Goal: Use online tool/utility: Utilize a website feature to perform a specific function

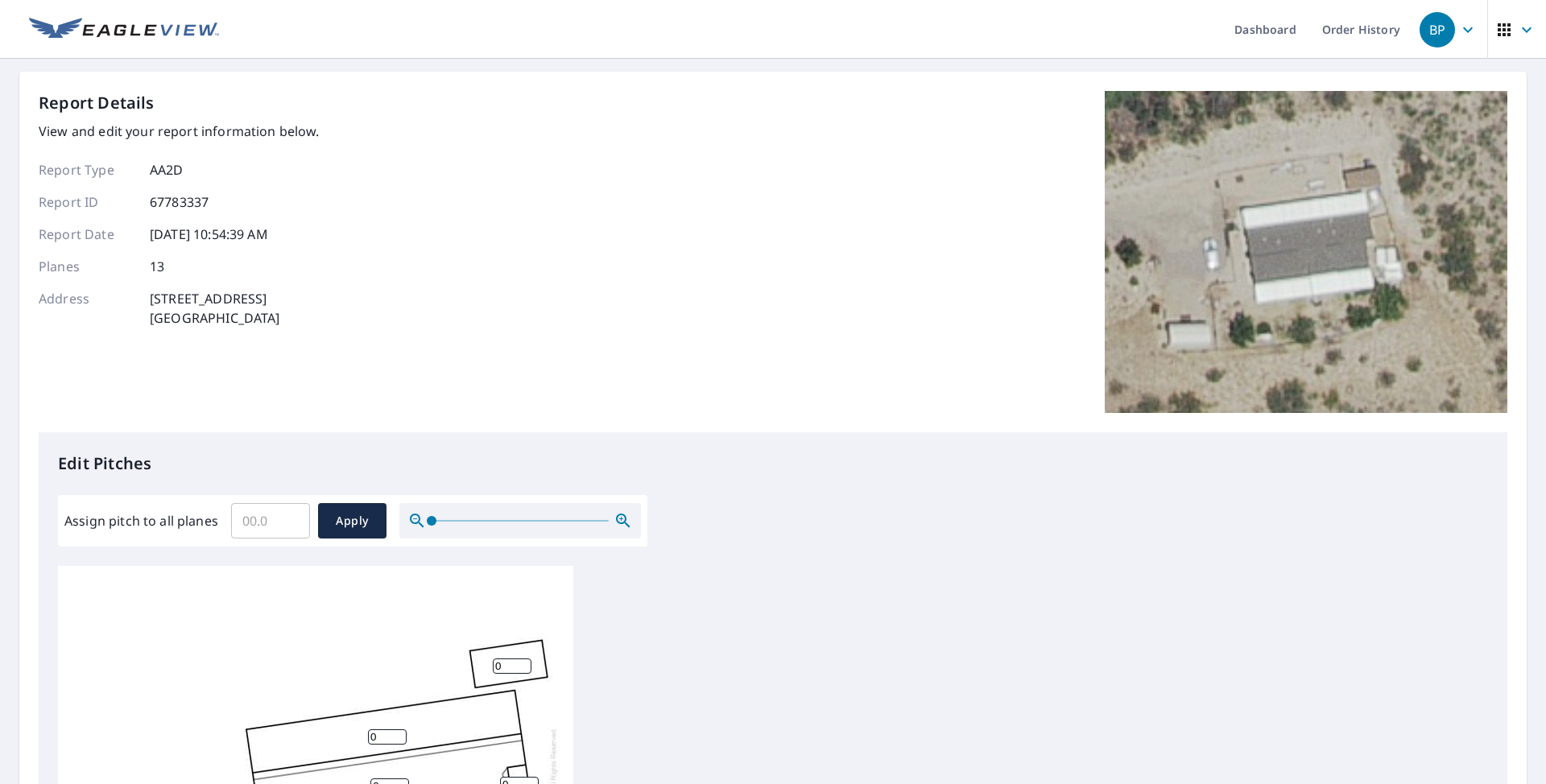
scroll to position [349, 0]
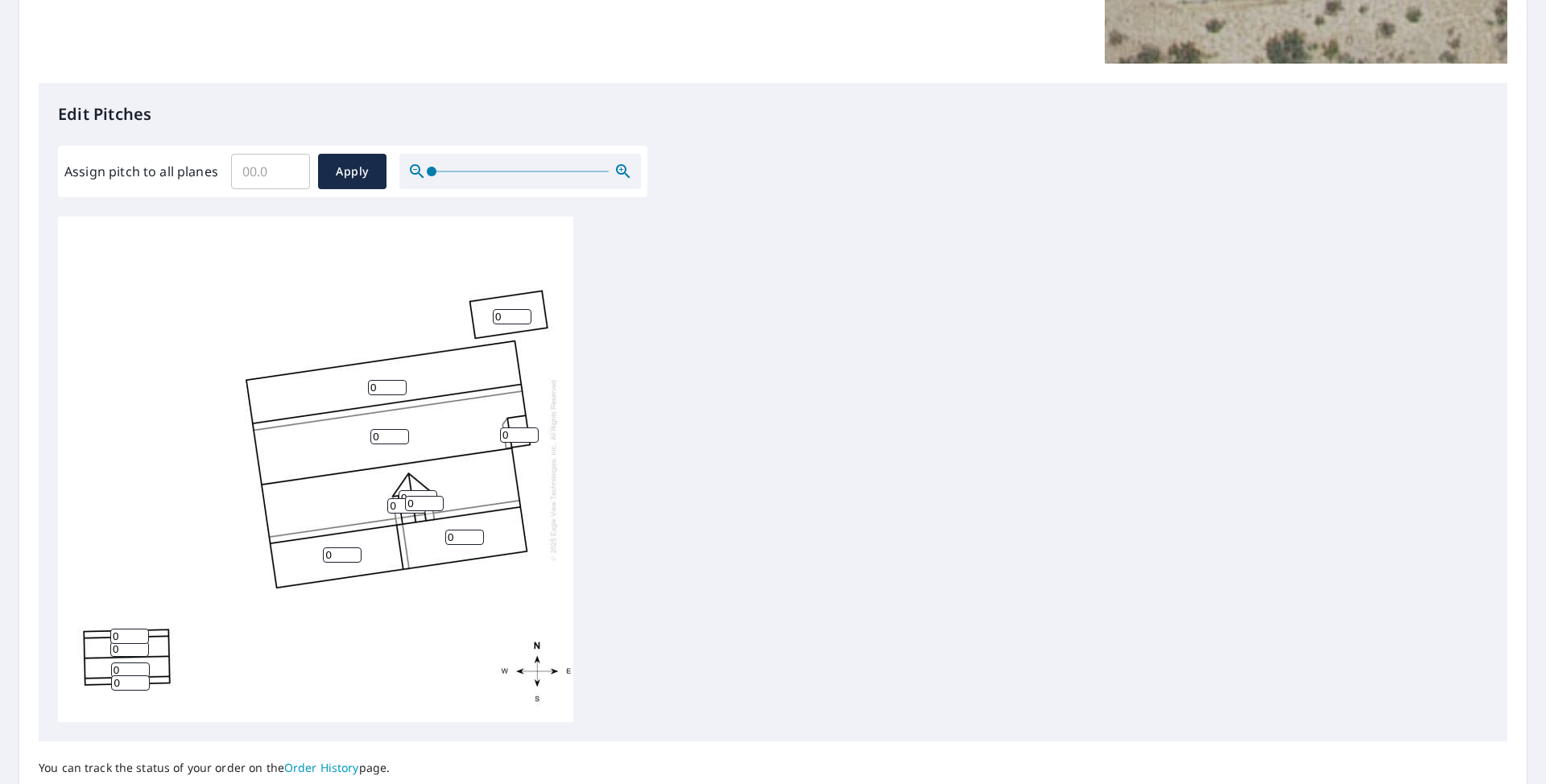
click at [397, 441] on input "0" at bounding box center [390, 436] width 39 height 15
type input "3"
click at [345, 490] on div "3 0 0 0 0 0 0 0 0 0 0 0 0" at bounding box center [315, 469] width 515 height 505
click at [523, 425] on div "3 0 0 0 0 0 0 0 0 0 0 0 0" at bounding box center [315, 469] width 515 height 505
click at [520, 432] on input "0" at bounding box center [519, 435] width 39 height 15
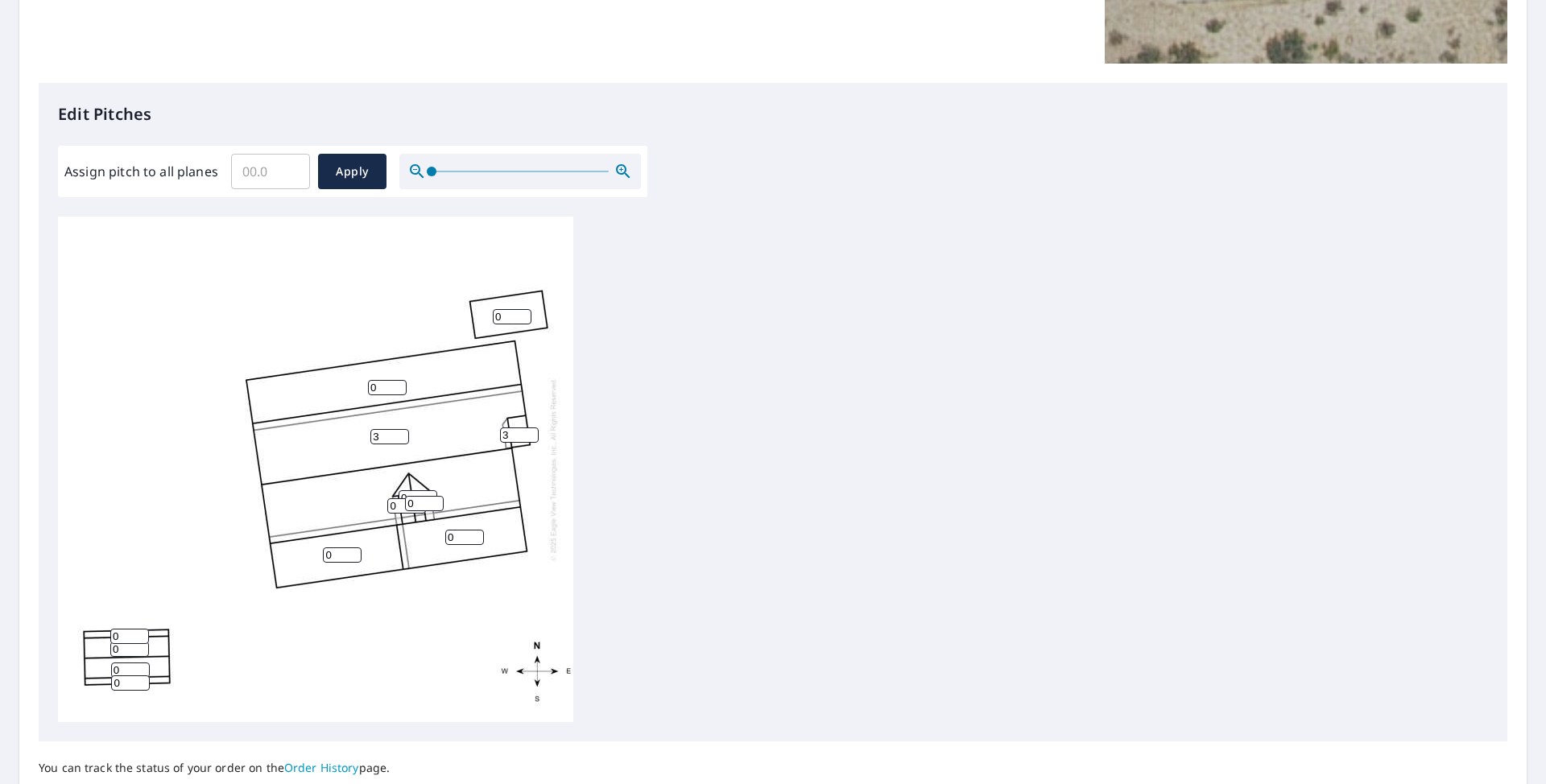
type input "3"
click at [345, 560] on input "0" at bounding box center [342, 554] width 39 height 15
type input "1"
click at [467, 539] on input "0" at bounding box center [465, 537] width 39 height 15
type input "1"
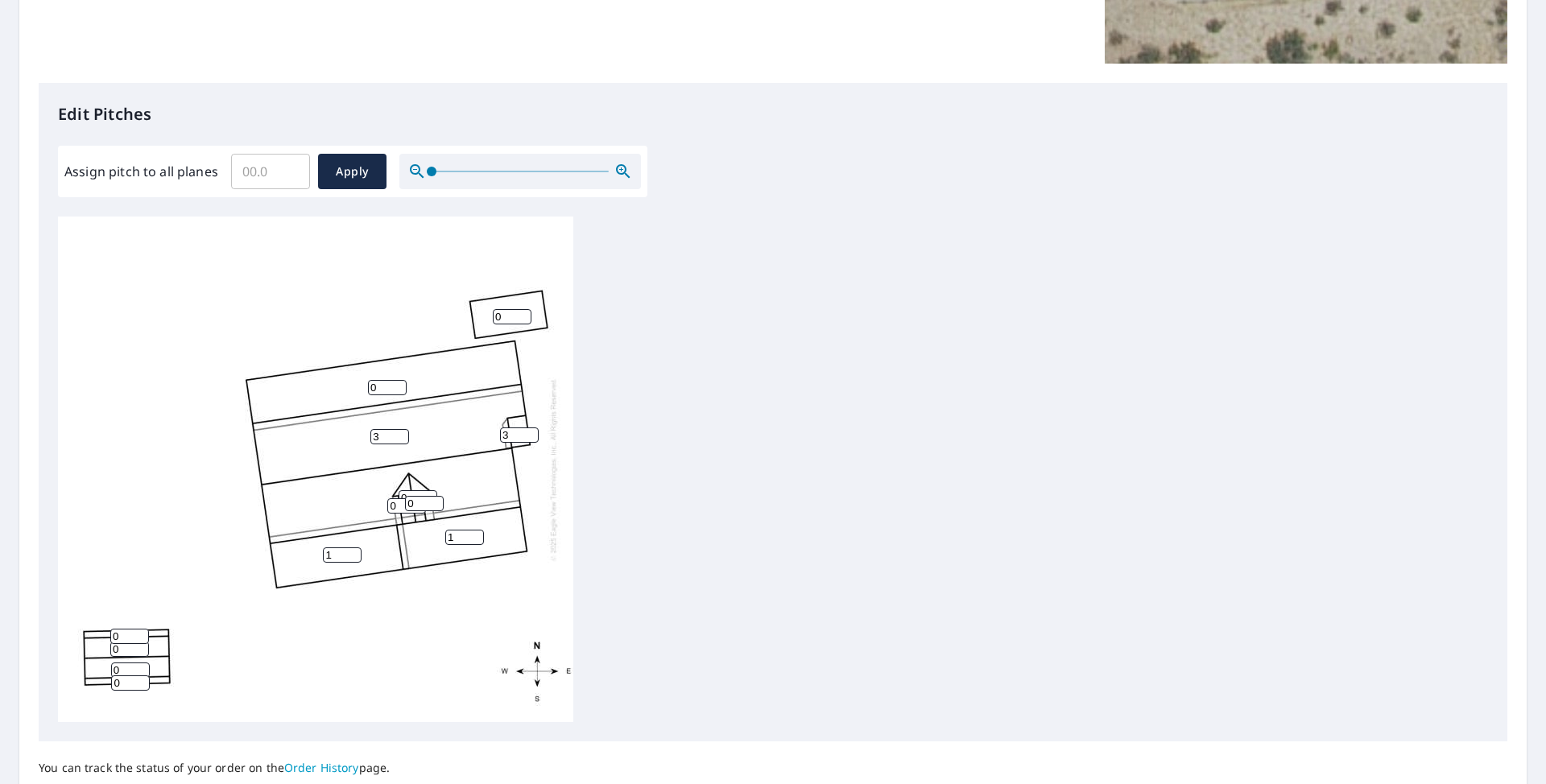
click at [392, 393] on input "0" at bounding box center [387, 387] width 39 height 15
type input "1"
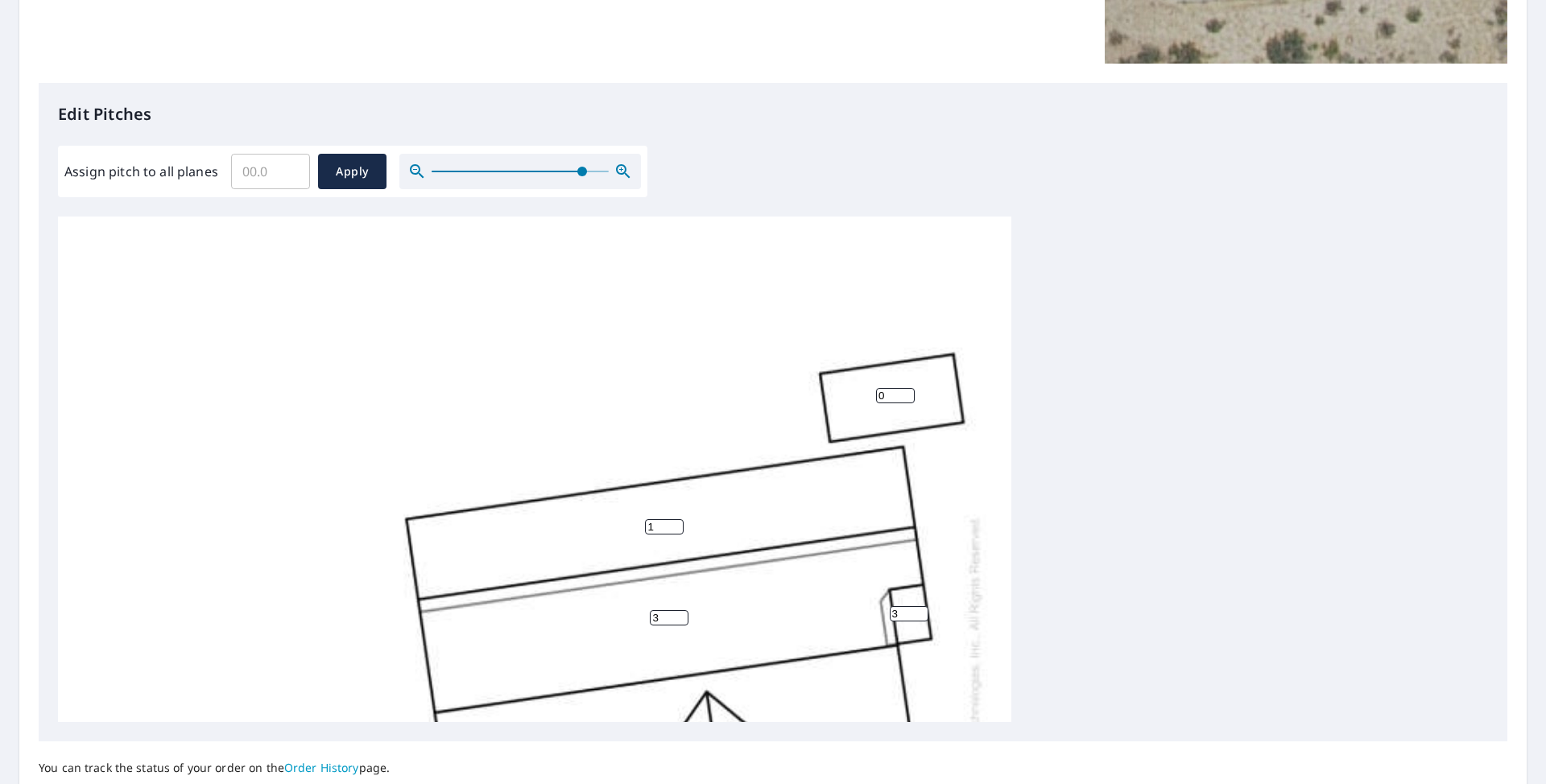
click at [616, 179] on div at bounding box center [520, 171] width 242 height 36
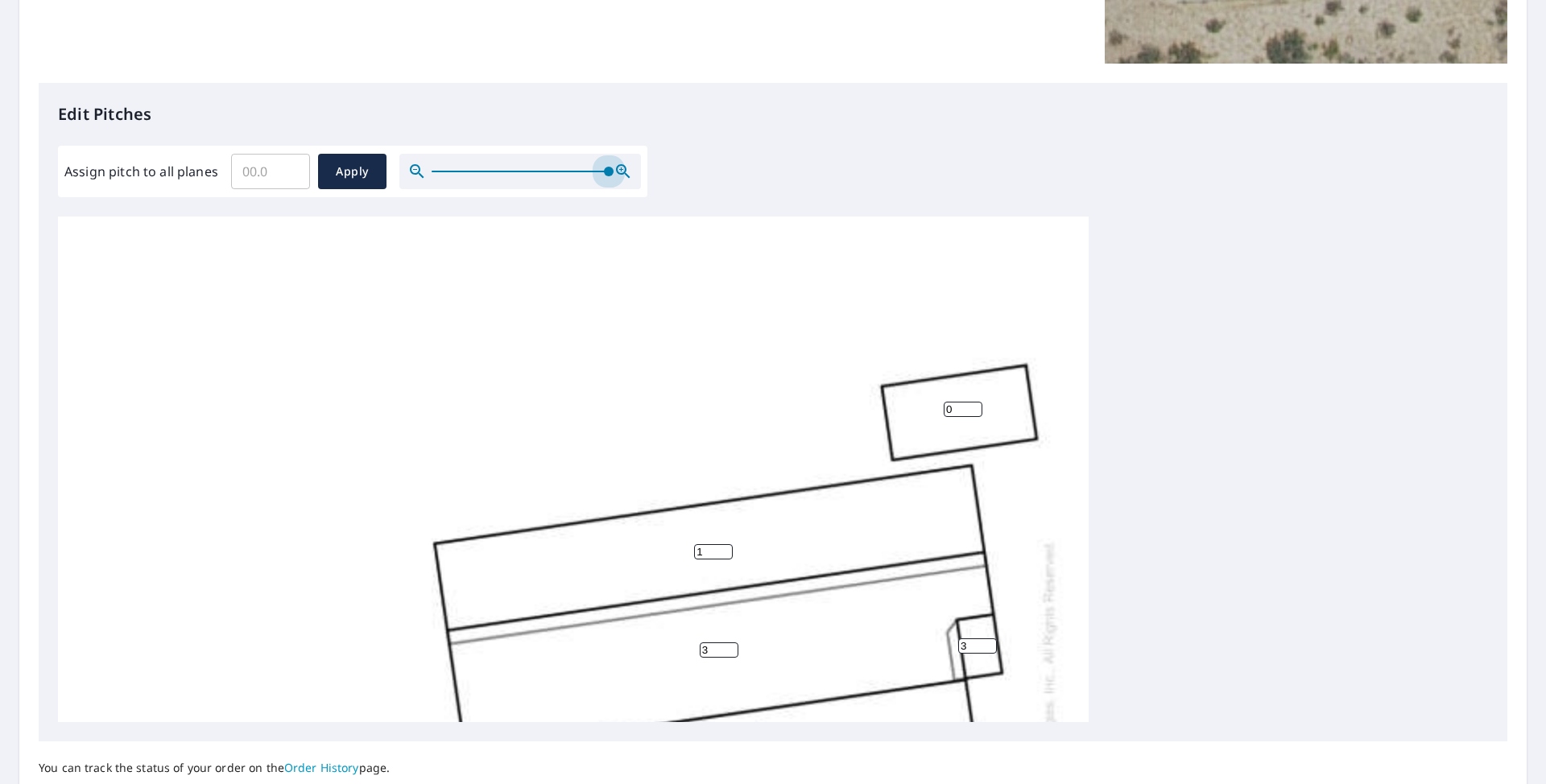
click at [1479, 268] on div "Edit Pitches Assign pitch to all planes ​ Apply 3 0 1 1 1 0 0 0 0 0 3 0 0" at bounding box center [773, 412] width 1469 height 659
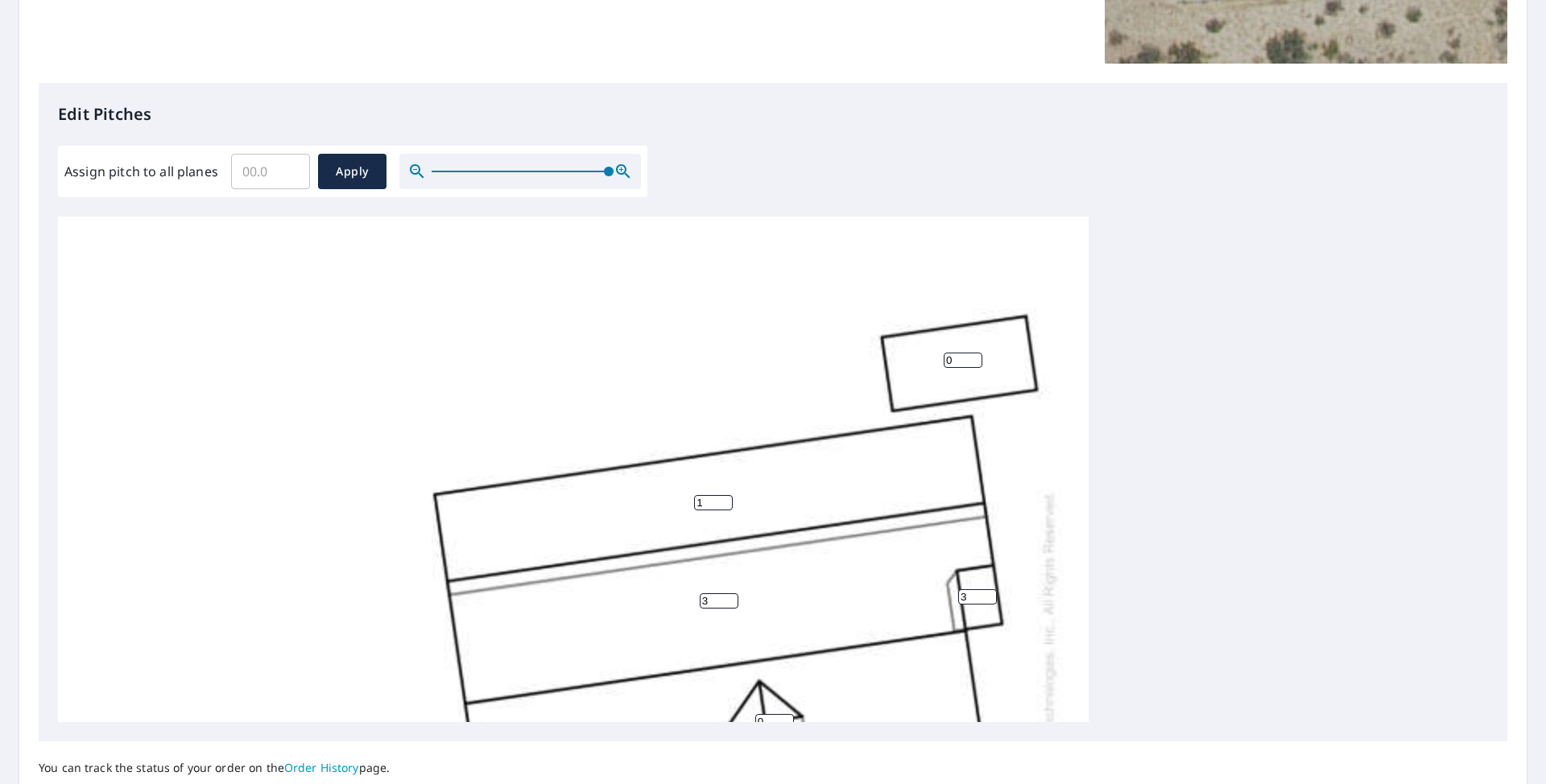
scroll to position [53, 0]
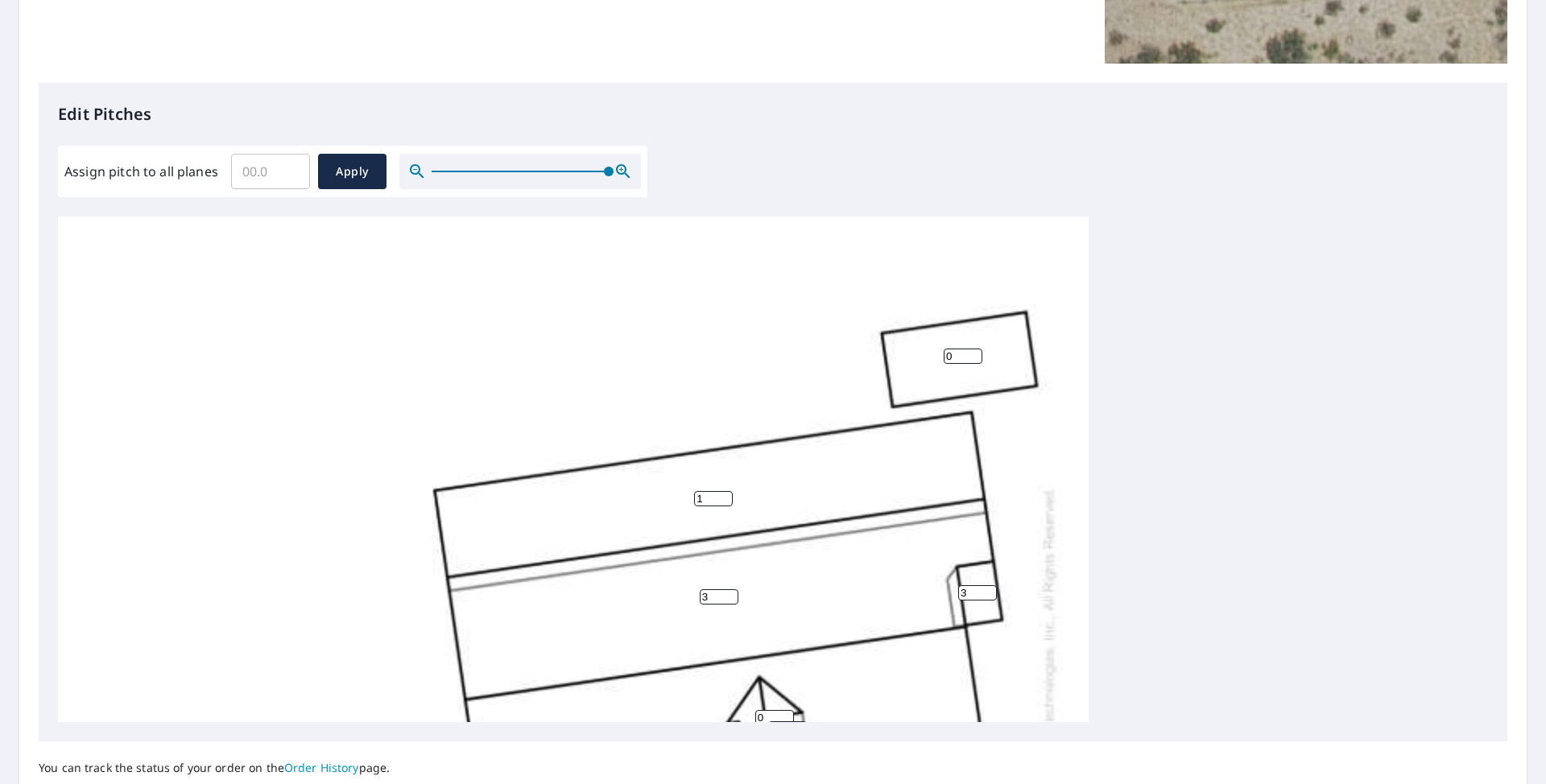
click at [967, 346] on div "3 0 1 1 1 0 0 0 0 0 3 0 0" at bounding box center [573, 668] width 1031 height 1011
click at [965, 356] on input "0" at bounding box center [963, 356] width 39 height 15
type input "4"
type input "3"
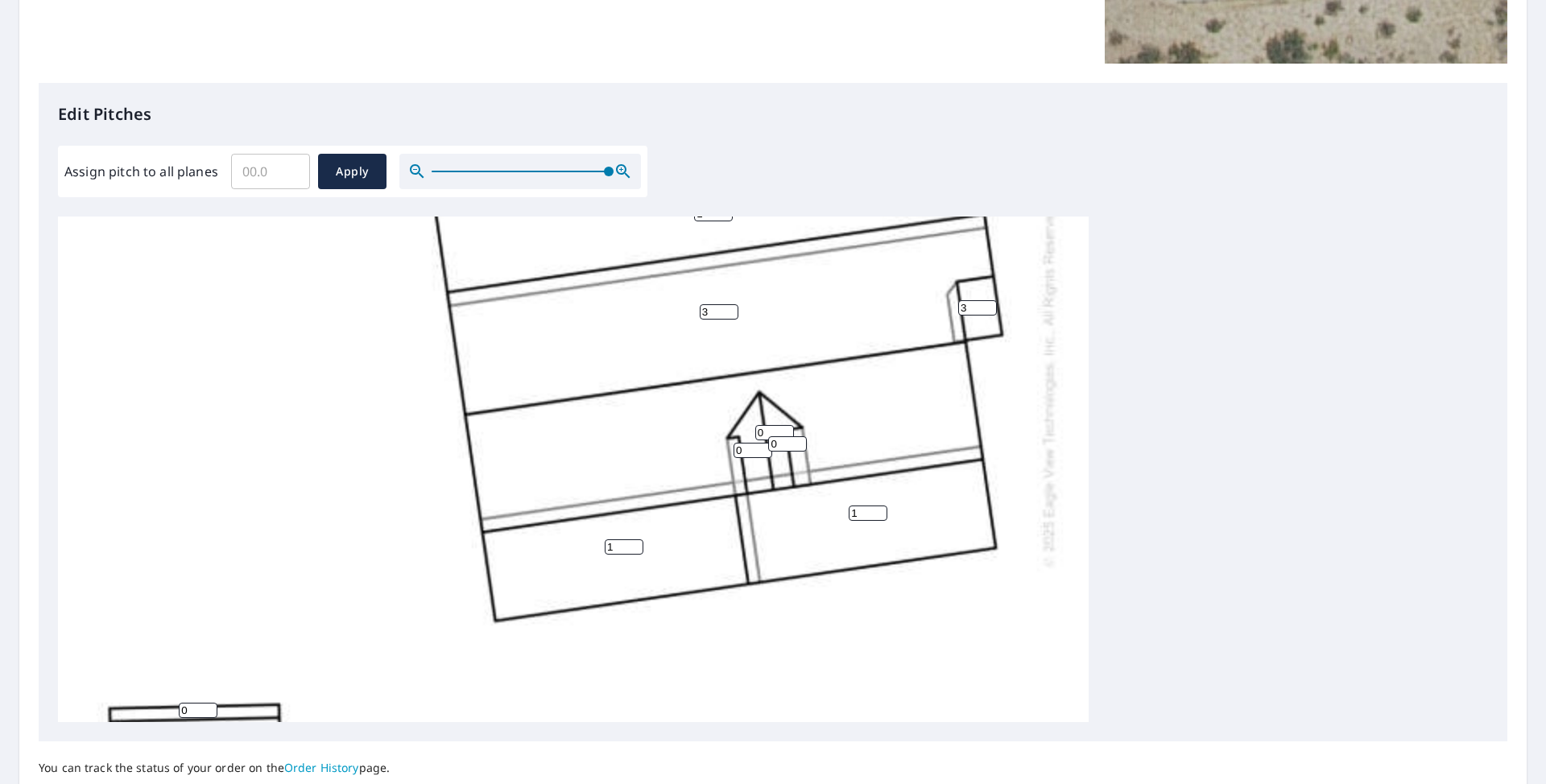
scroll to position [368, 0]
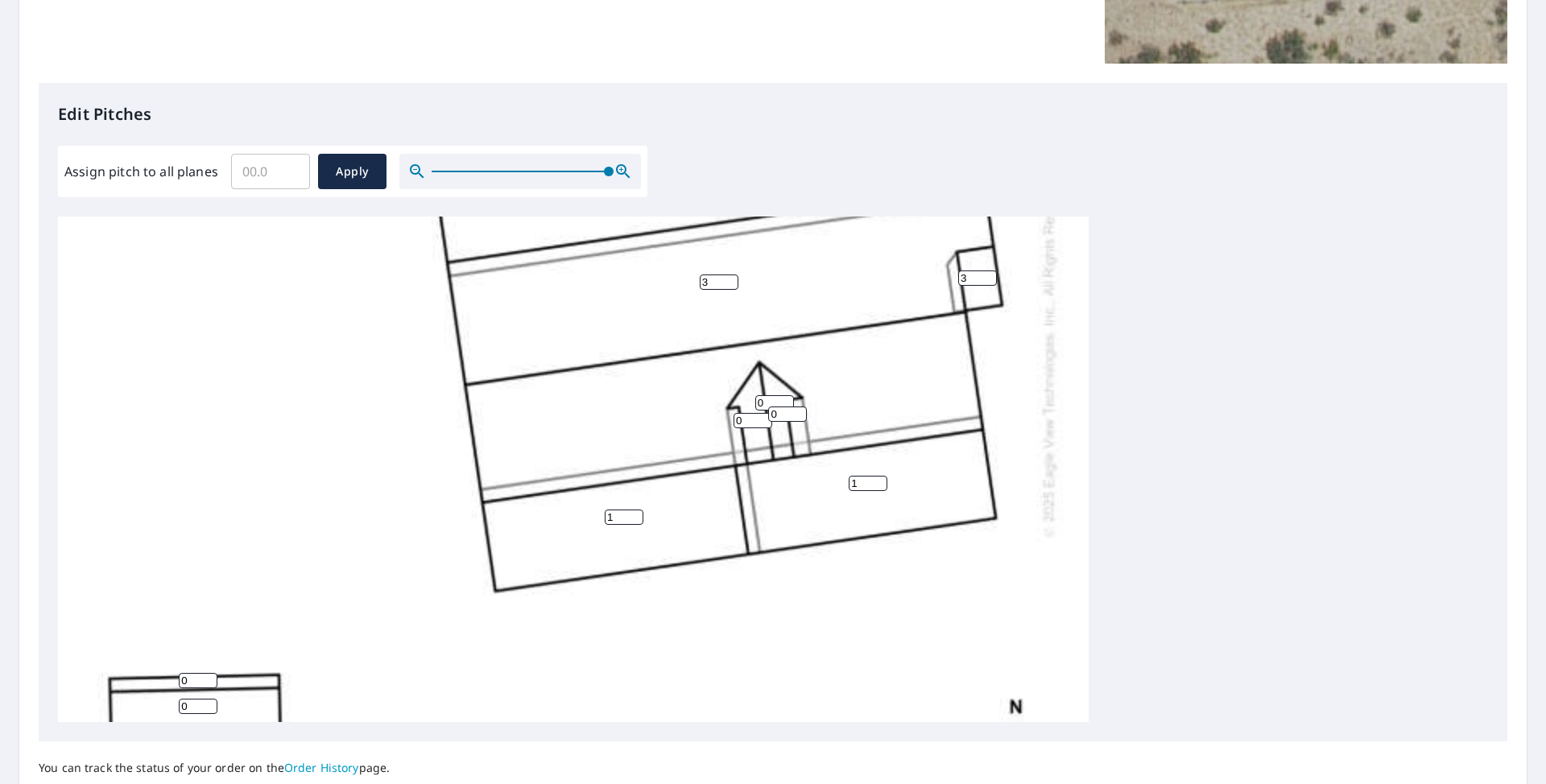
type input "4"
click at [768, 405] on input "0" at bounding box center [775, 403] width 39 height 15
type input "1"
click at [751, 421] on input "0" at bounding box center [753, 420] width 39 height 15
type input "3"
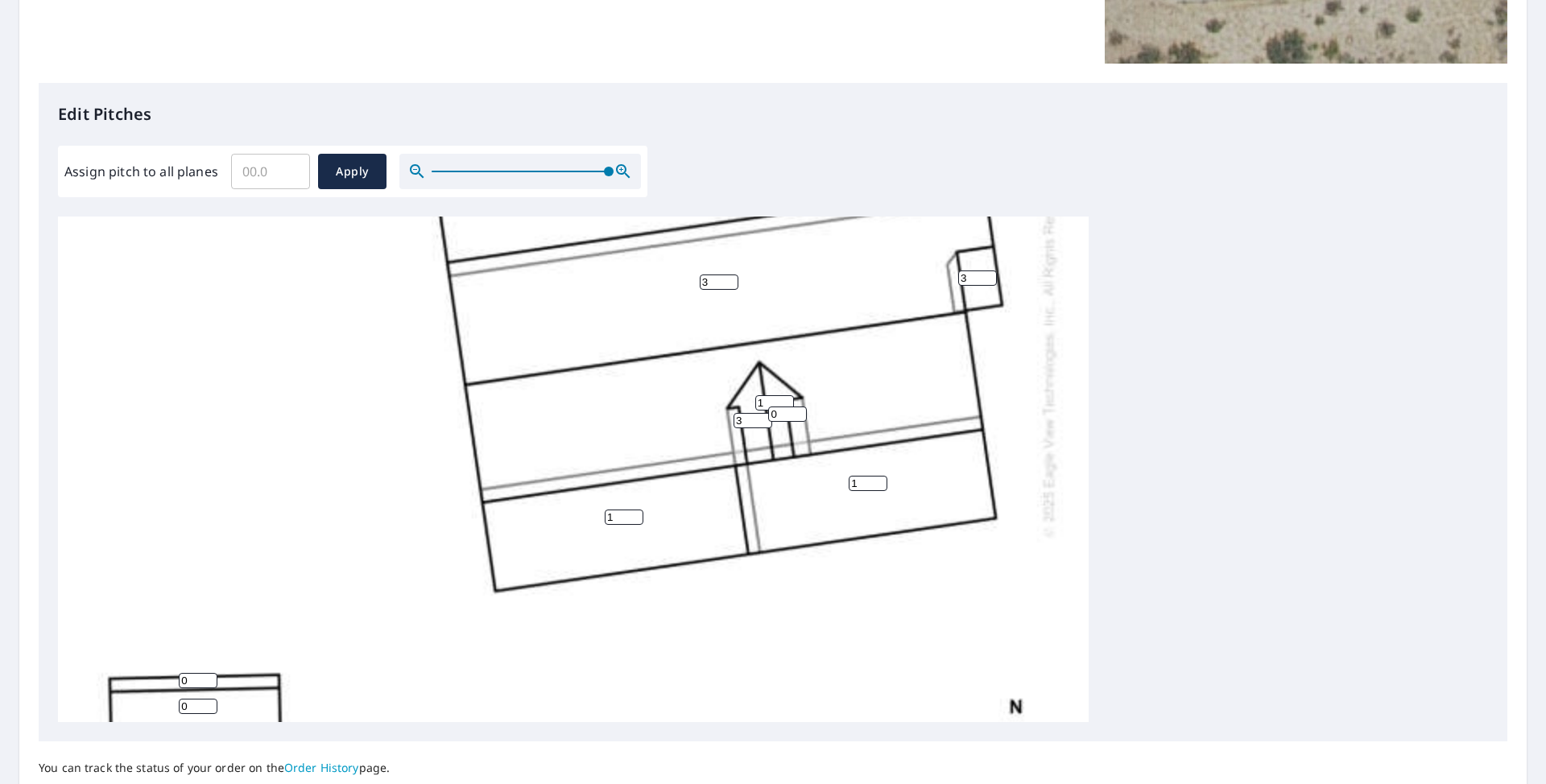
click at [789, 411] on input "0" at bounding box center [788, 414] width 39 height 15
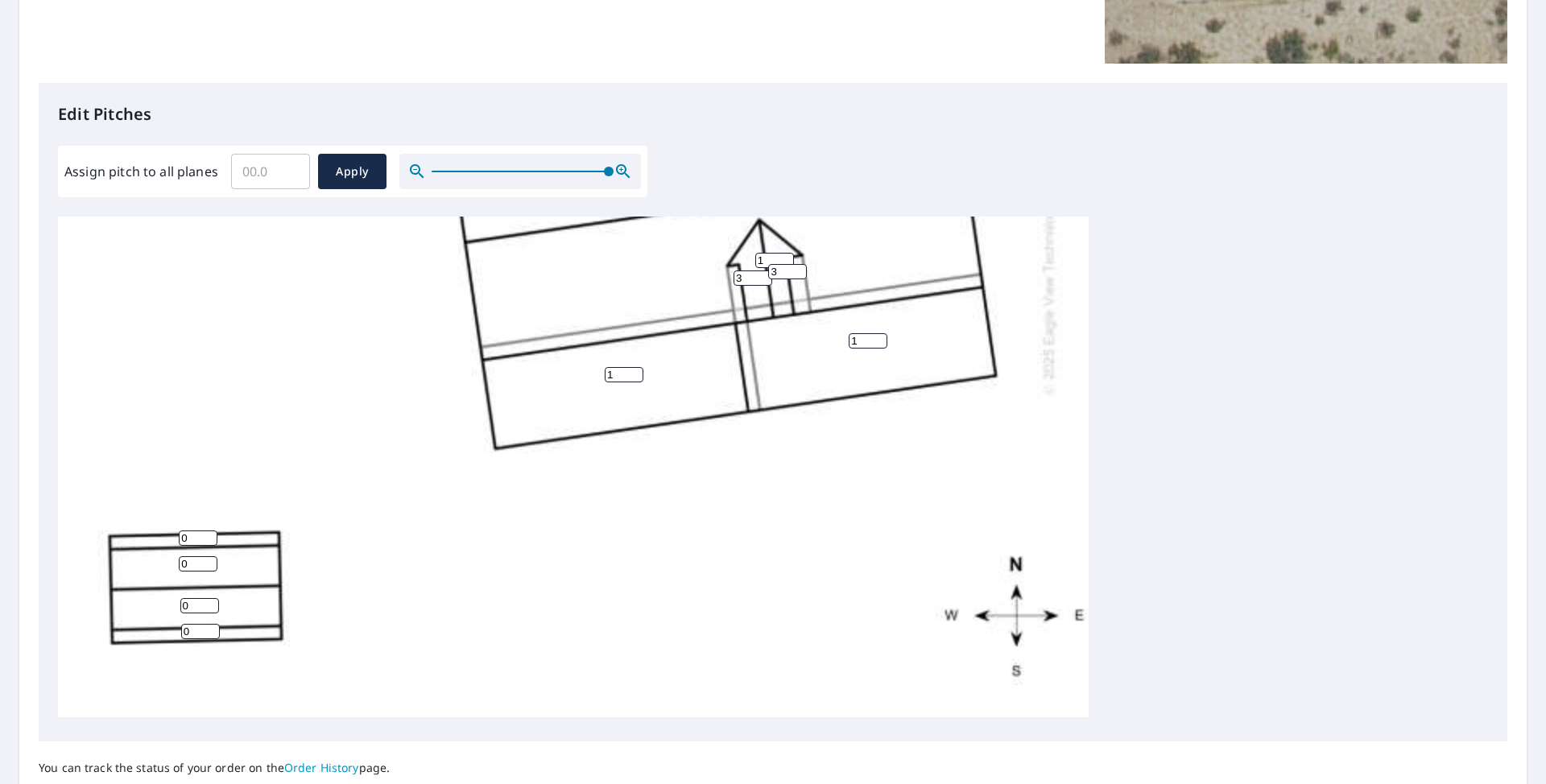
type input "3"
click at [209, 556] on input "0" at bounding box center [198, 563] width 39 height 15
type input "4"
click at [199, 598] on input "0" at bounding box center [200, 605] width 39 height 15
type input "4"
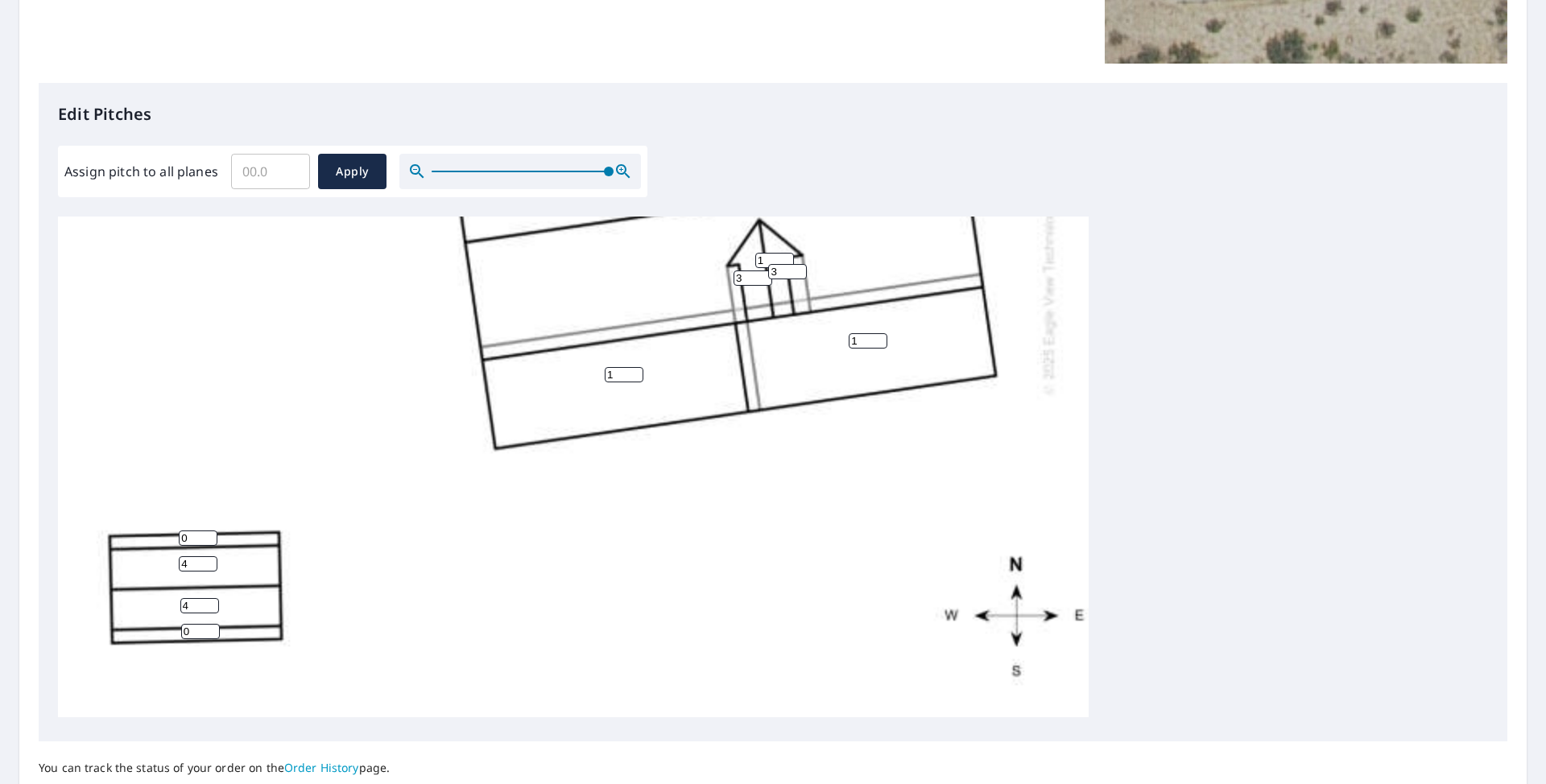
click at [194, 531] on input "0" at bounding box center [198, 537] width 39 height 15
type input "16"
click at [201, 624] on input "0" at bounding box center [201, 631] width 39 height 15
type input "16"
drag, startPoint x: 1456, startPoint y: 554, endPoint x: 1460, endPoint y: 398, distance: 156.1
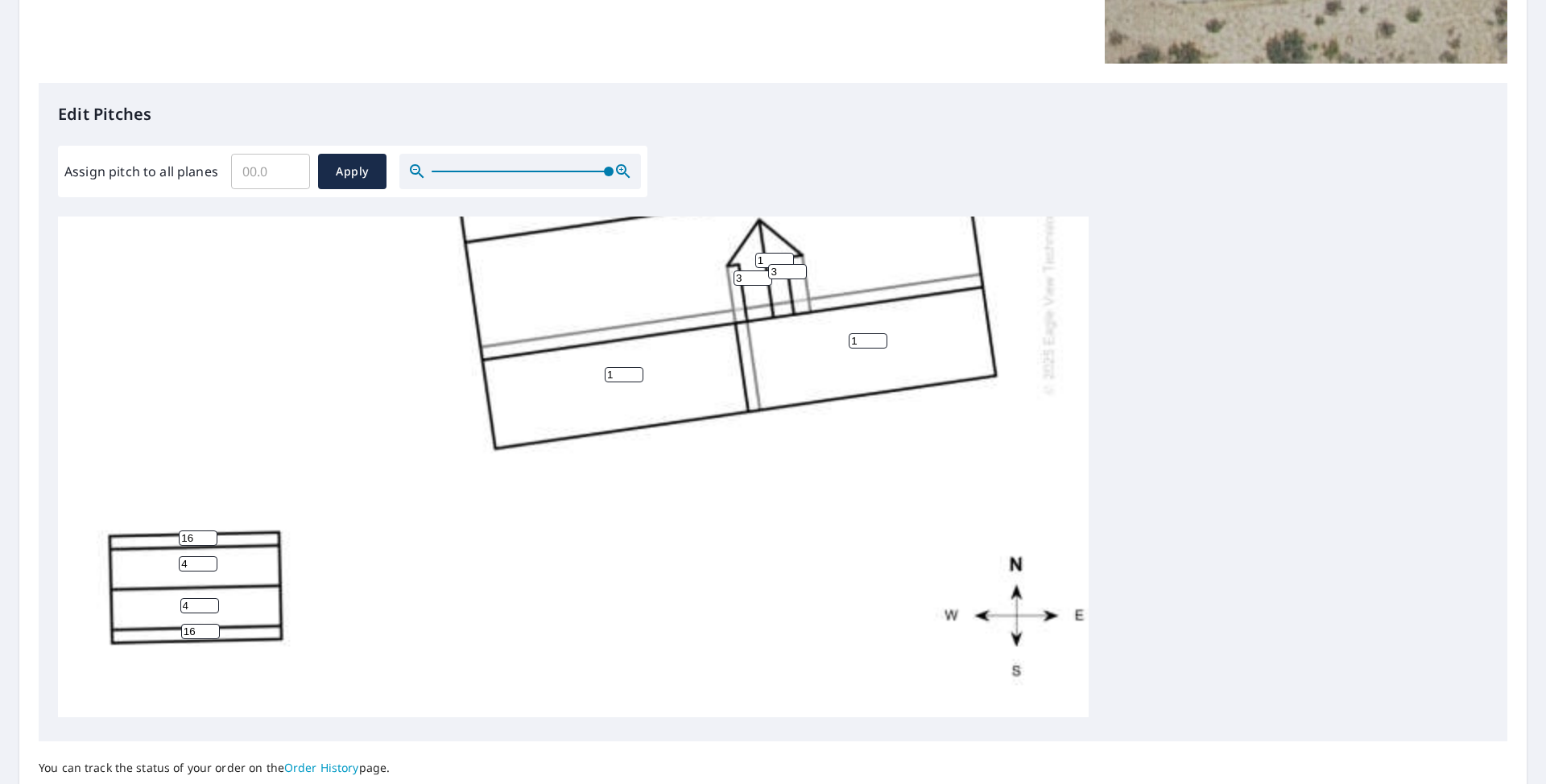
click at [1460, 398] on div "3 1 1 1 1 4 4 4 3 3 3 16 16" at bounding box center [773, 469] width 1430 height 505
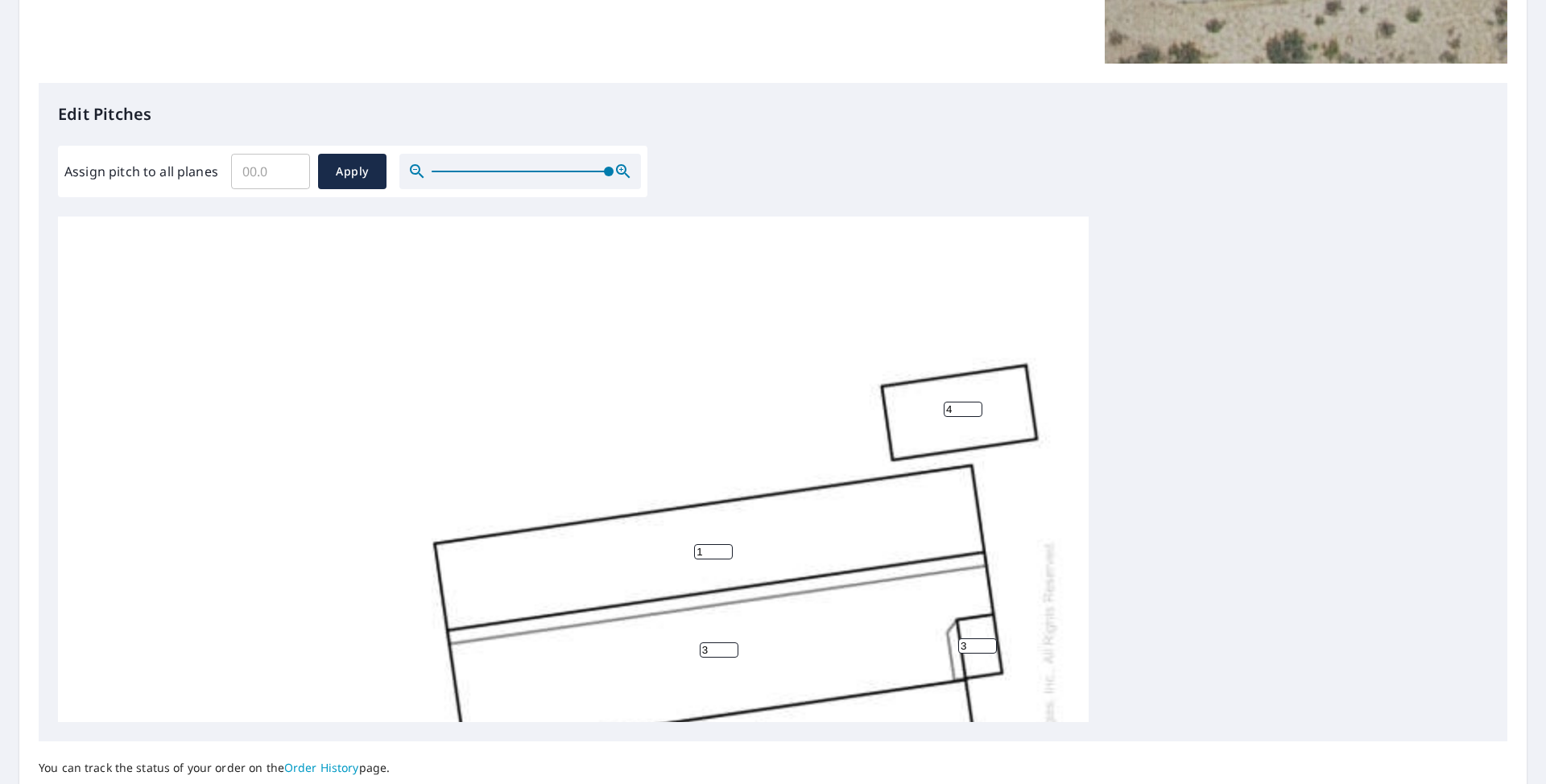
scroll to position [491, 0]
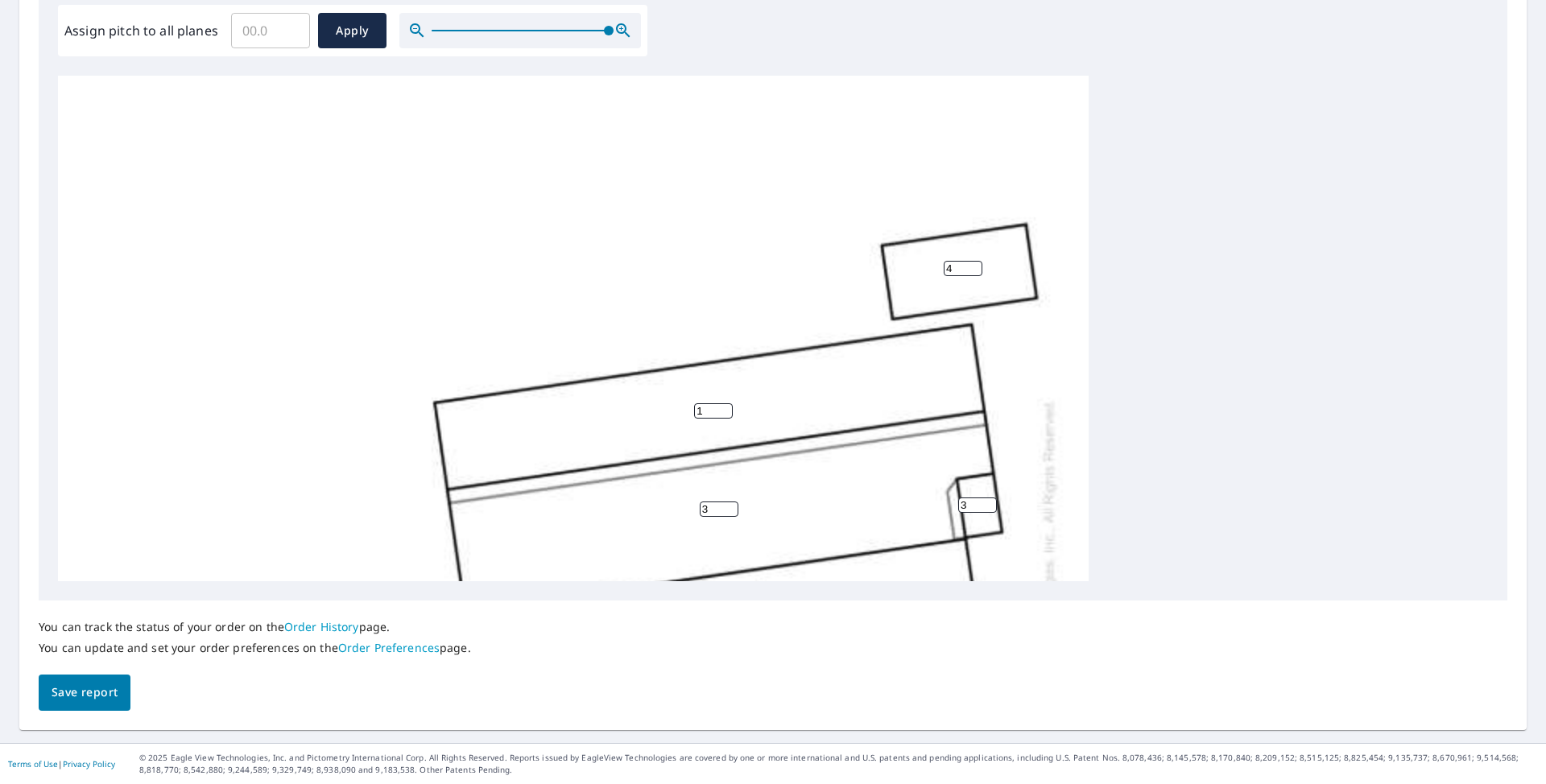
click at [93, 697] on span "Save report" at bounding box center [85, 693] width 66 height 20
click at [382, 771] on p "© 2025 Eagle View Technologies, Inc. and Pictometry International Corp. All Rig…" at bounding box center [838, 764] width 1399 height 24
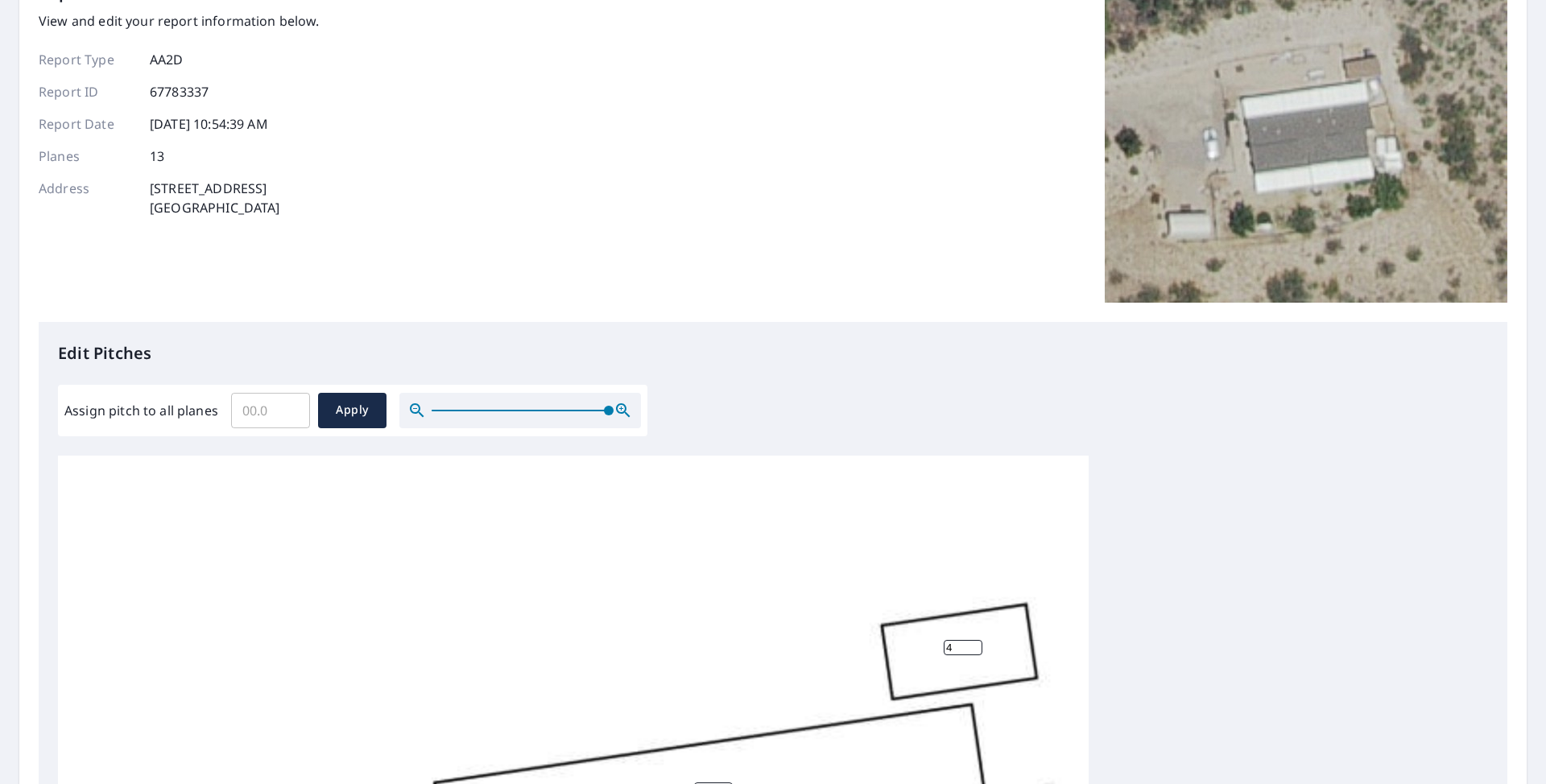
scroll to position [0, 0]
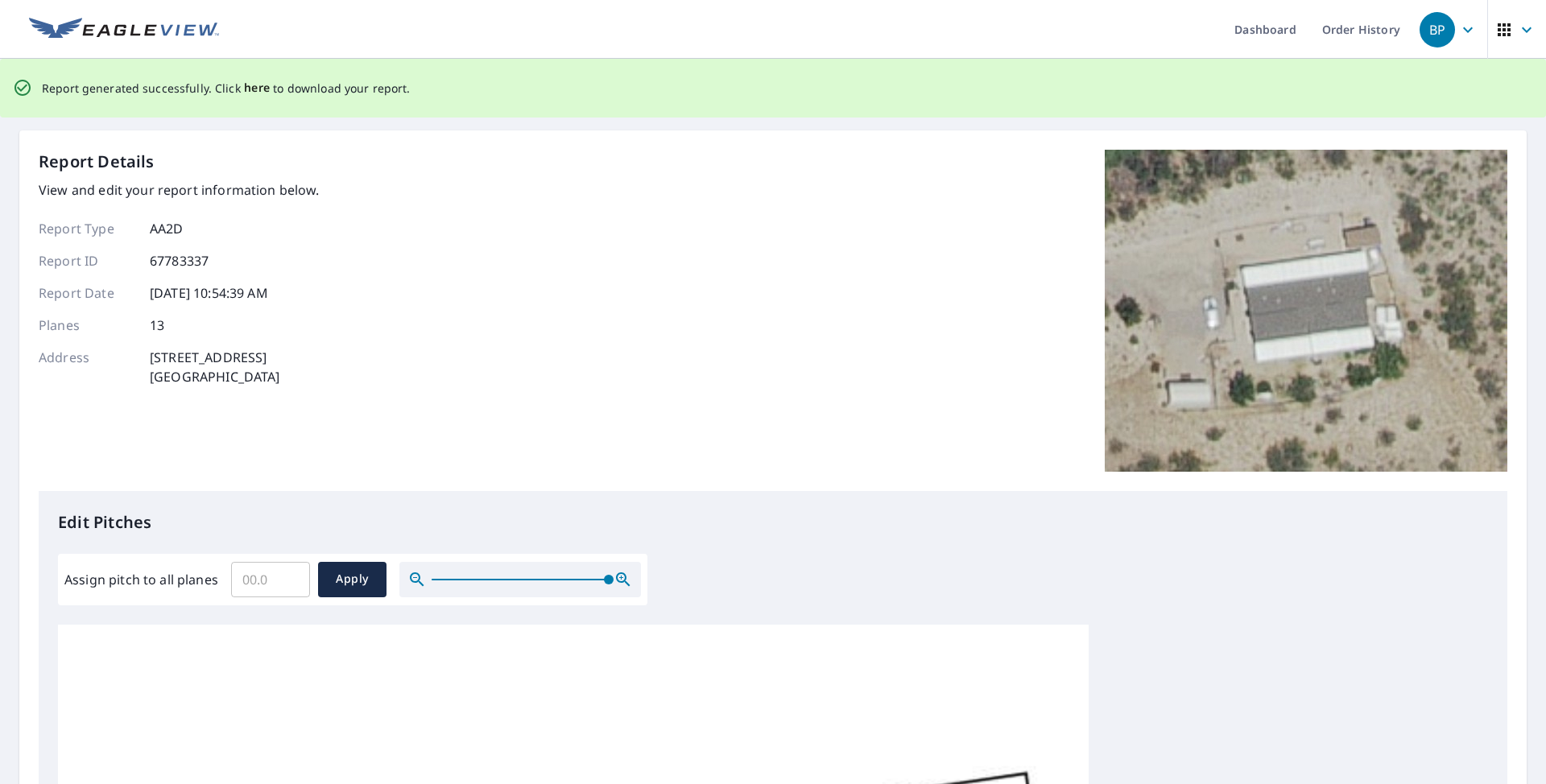
click at [256, 90] on span "here" at bounding box center [257, 88] width 27 height 20
